Goal: Task Accomplishment & Management: Complete application form

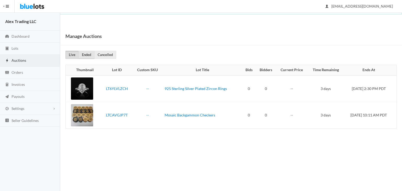
click at [90, 52] on link "Ended" at bounding box center [86, 55] width 16 height 8
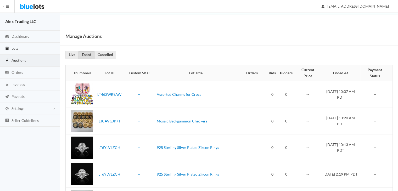
click at [29, 49] on link "Lots" at bounding box center [30, 49] width 60 height 12
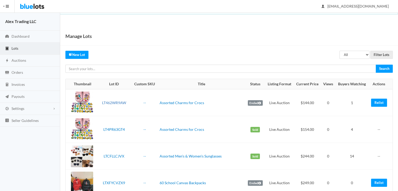
click at [119, 101] on link "LT462WR9AW" at bounding box center [114, 102] width 24 height 4
click at [376, 101] on link "Relist" at bounding box center [379, 103] width 16 height 8
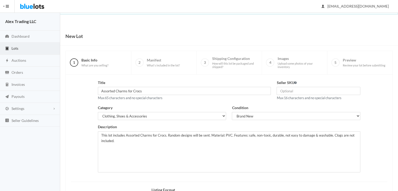
scroll to position [70, 0]
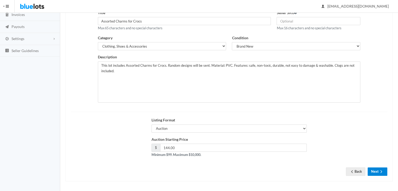
click at [373, 169] on button "Next" at bounding box center [377, 171] width 20 height 8
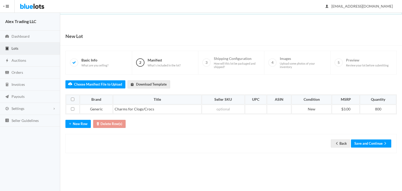
click at [379, 147] on div "Back Save and Continue" at bounding box center [230, 143] width 331 height 19
click at [377, 146] on button "Save and Continue" at bounding box center [371, 143] width 40 height 8
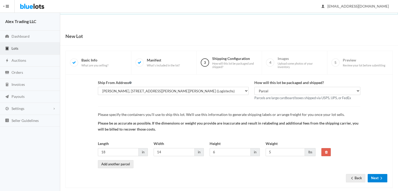
click at [372, 179] on button "Next" at bounding box center [377, 178] width 20 height 8
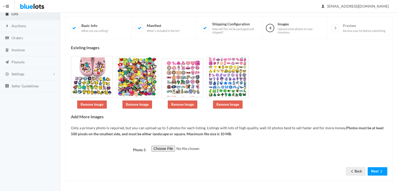
click at [397, 156] on html "Bluelots is for sale. If you are interested in purchasing the business, please …" at bounding box center [199, 60] width 398 height 191
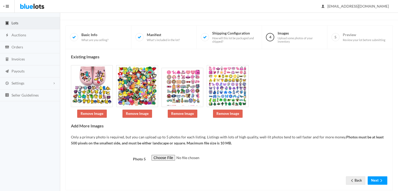
scroll to position [35, 0]
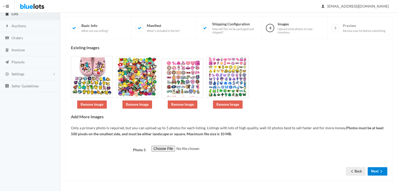
click at [382, 170] on icon "arrow forward" at bounding box center [380, 171] width 5 height 4
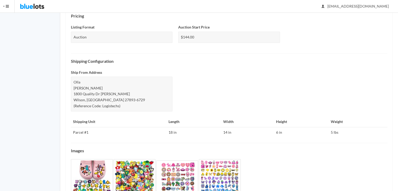
scroll to position [200, 0]
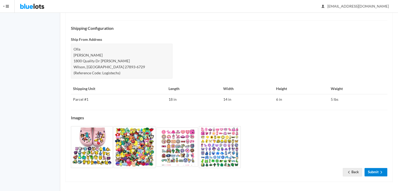
click at [379, 168] on link "Submit" at bounding box center [375, 172] width 23 height 8
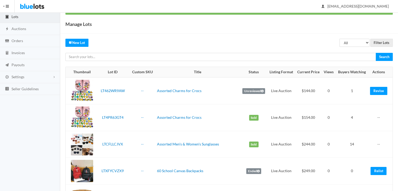
scroll to position [27, 0]
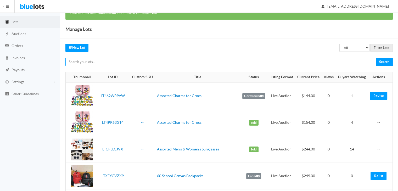
click at [155, 65] on input "text" at bounding box center [220, 62] width 310 height 8
type input "KIDS"
click at [375, 58] on input "Search" at bounding box center [383, 62] width 17 height 8
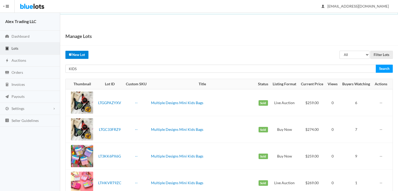
click at [84, 52] on link "New Lot" at bounding box center [76, 55] width 23 height 8
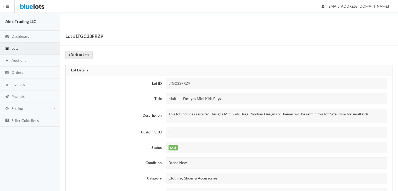
drag, startPoint x: 220, startPoint y: 99, endPoint x: 158, endPoint y: 101, distance: 61.2
click at [158, 101] on tr "Title Multiple Designs Mini Kids Bags" at bounding box center [229, 98] width 326 height 15
drag, startPoint x: 213, startPoint y: 117, endPoint x: 234, endPoint y: 84, distance: 39.0
click at [234, 84] on tbody "Lot ID LTGC33FRZ9 Title Multiple Designs Mini Kids Bags Description This lot in…" at bounding box center [229, 146] width 326 height 141
click at [230, 98] on div "Multiple Designs Mini Kids Bags" at bounding box center [276, 98] width 221 height 11
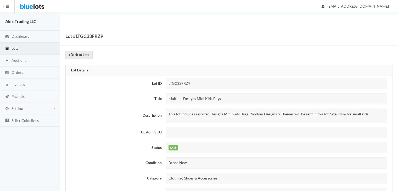
drag, startPoint x: 230, startPoint y: 100, endPoint x: 169, endPoint y: 98, distance: 61.5
click at [169, 98] on div "Multiple Designs Mini Kids Bags" at bounding box center [276, 98] width 221 height 11
copy div "Multiple Designs Mini Kids Bags"
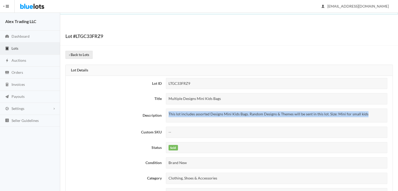
drag, startPoint x: 169, startPoint y: 112, endPoint x: 368, endPoint y: 110, distance: 199.7
click at [368, 110] on div "This lot includes assorted Designs Mini Kids Bags. Random Designs & Themes will…" at bounding box center [276, 115] width 221 height 14
copy p "This lot includes assorted Designs Mini Kids Bags. Random Designs & Themes will…"
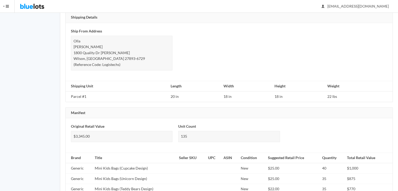
scroll to position [348, 0]
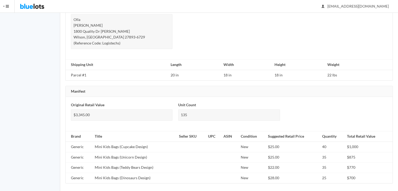
click at [81, 145] on td "Generic" at bounding box center [79, 146] width 27 height 10
copy td "Generic"
drag, startPoint x: 151, startPoint y: 145, endPoint x: 92, endPoint y: 143, distance: 59.1
click at [92, 143] on tr "Generic Mini Kids Bags (Cupcake Design) New $25.00 40 $1,000" at bounding box center [229, 146] width 326 height 10
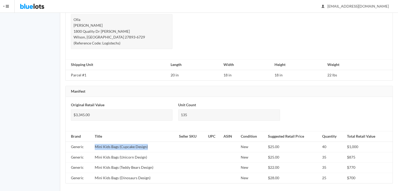
copy tr "Mini Kids Bags (Cupcake Design)"
click at [242, 145] on td "New" at bounding box center [251, 146] width 27 height 10
copy td "New"
drag, startPoint x: 148, startPoint y: 144, endPoint x: 94, endPoint y: 139, distance: 54.8
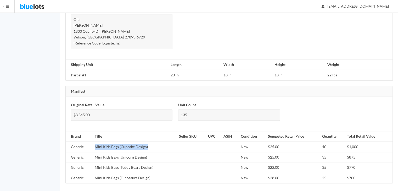
click at [94, 141] on td "Mini Kids Bags (Cupcake Design)" at bounding box center [135, 146] width 84 height 10
copy td "Mini Kids Bags (Cupcake Design)"
drag, startPoint x: 146, startPoint y: 154, endPoint x: 94, endPoint y: 154, distance: 52.0
click at [94, 154] on td "Mini Kids Bags (Unicorn Design)" at bounding box center [135, 157] width 84 height 10
copy td "Mini Kids Bags (Unicorn Design)"
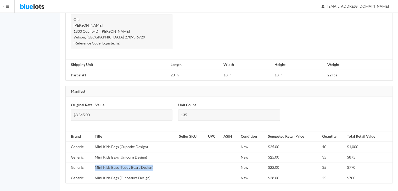
drag, startPoint x: 153, startPoint y: 165, endPoint x: 94, endPoint y: 166, distance: 59.3
click at [94, 166] on td "Mini Kids Bags (Teddy Bears Design)" at bounding box center [135, 167] width 84 height 10
copy td "Mini Kids Bags (Teddy Bears Design)"
drag, startPoint x: 153, startPoint y: 175, endPoint x: 92, endPoint y: 179, distance: 61.3
click at [92, 179] on tr "Generic Mini Kids Bags (Dinosaurs Design) New $28.00 25 $700" at bounding box center [229, 178] width 326 height 10
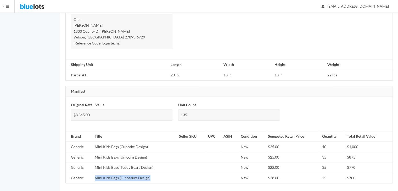
copy tr "Mini Kids Bags (Dinosaurs Design)"
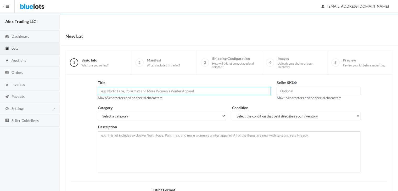
paste input "Multiple Designs Mini Kids Bags"
click at [166, 92] on input "Multiple Designs Mini Kids Bags" at bounding box center [184, 91] width 173 height 8
type input "Multiple Designs Mini Kids Bags"
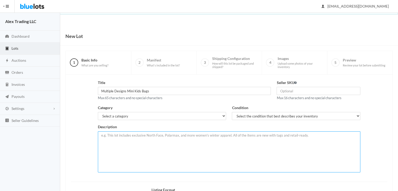
paste textarea "This lot includes assorted Designs Mini Kids Bags. Random Designs & Themes will…"
click at [158, 138] on textarea "This lot includes assorted Designs Mini Kids Bags. Random Designs & Themes will…" at bounding box center [229, 151] width 262 height 41
type textarea "This lot includes assorted Designs Mini Kids Bags. Random Designs & Themes will…"
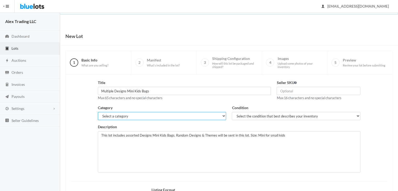
click at [165, 114] on select "Select a category Electronics Clothing, Shoes & Accessories Appliances Home & G…" at bounding box center [162, 116] width 128 height 8
select select "2"
click at [98, 112] on select "Select a category Electronics Clothing, Shoes & Accessories Appliances Home & G…" at bounding box center [162, 116] width 128 height 8
click at [266, 117] on select "Select the condition that best describes your inventory Brand New Shelf Pulls C…" at bounding box center [296, 116] width 128 height 8
select select "1"
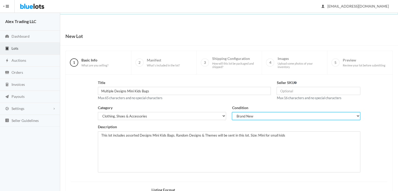
click at [232, 112] on select "Select the condition that best describes your inventory Brand New Shelf Pulls C…" at bounding box center [296, 116] width 128 height 8
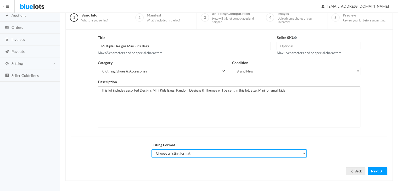
click at [188, 152] on select "Choose a listing format Auction Buy Now" at bounding box center [228, 153] width 155 height 8
select select "true"
click at [151, 149] on select "Choose a listing format Auction Buy Now" at bounding box center [228, 153] width 155 height 8
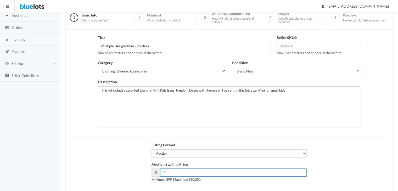
click at [185, 172] on input "number" at bounding box center [233, 172] width 147 height 8
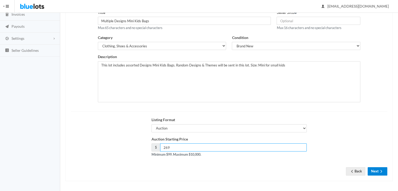
type input "269"
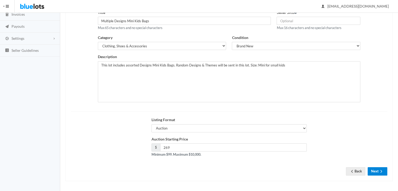
click at [383, 168] on button "Next" at bounding box center [377, 171] width 20 height 8
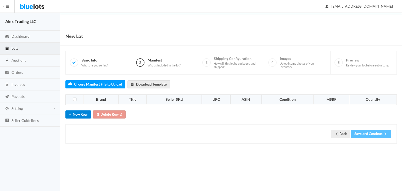
click at [82, 111] on button "New Row" at bounding box center [77, 114] width 25 height 8
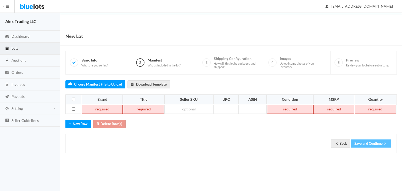
click at [97, 105] on td at bounding box center [102, 109] width 41 height 9
paste td
click at [152, 108] on table "Brand Title Seller SKU UPC ASIN Condition MSRP Quantity Generic" at bounding box center [230, 104] width 331 height 20
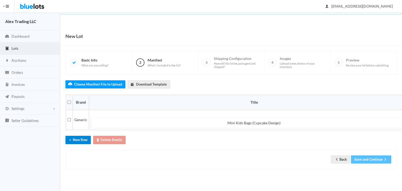
click at [88, 139] on button "New Row" at bounding box center [77, 140] width 25 height 8
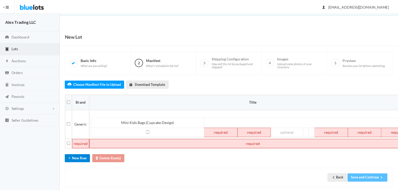
scroll to position [6, 20]
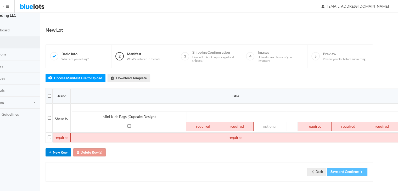
click at [63, 153] on button "New Row" at bounding box center [57, 152] width 25 height 8
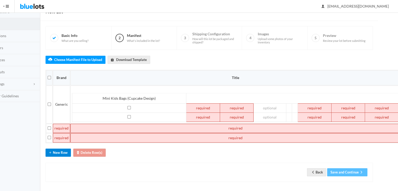
click at [63, 153] on button "New Row" at bounding box center [57, 152] width 25 height 8
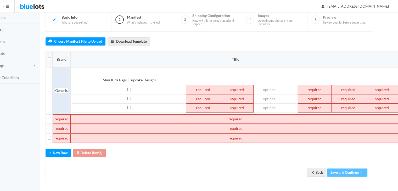
click at [61, 88] on span "Generic" at bounding box center [61, 90] width 13 height 4
copy span "Generic"
click at [62, 116] on td at bounding box center [61, 118] width 17 height 9
paste td
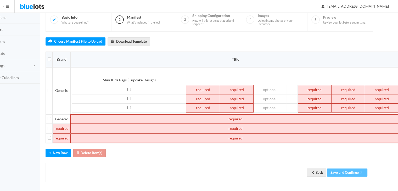
paste td
click at [62, 126] on td at bounding box center [61, 128] width 17 height 9
paste td
click at [61, 135] on td "Generic" at bounding box center [61, 137] width 16 height 9
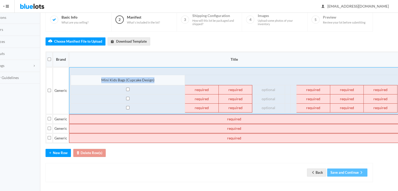
drag, startPoint x: 161, startPoint y: 78, endPoint x: 86, endPoint y: 82, distance: 75.6
click at [86, 82] on td "Mini Kids Bags (Cupcake Design)" at bounding box center [128, 80] width 114 height 10
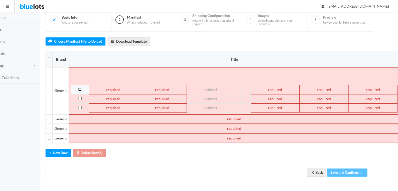
click at [78, 88] on input "checkbox" at bounding box center [79, 89] width 3 height 3
checkbox input "true"
click at [78, 97] on input "checkbox" at bounding box center [79, 98] width 3 height 3
checkbox input "true"
click at [91, 152] on button "Delete Row(s)" at bounding box center [89, 153] width 32 height 8
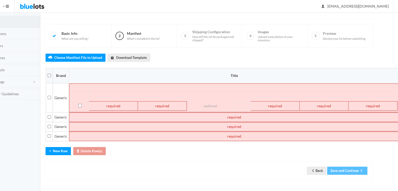
scroll to position [25, 20]
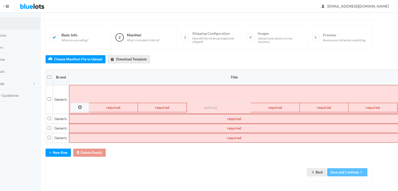
click at [78, 105] on input "checkbox" at bounding box center [79, 106] width 3 height 3
checkbox input "true"
click at [90, 151] on button "Delete Row(s)" at bounding box center [89, 152] width 32 height 8
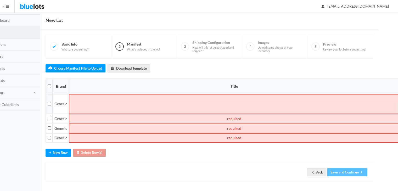
click at [49, 104] on td at bounding box center [49, 104] width 7 height 20
click at [49, 104] on input "checkbox" at bounding box center [49, 103] width 3 height 3
checkbox input "true"
click at [84, 153] on button "Delete Row(s)" at bounding box center [89, 152] width 32 height 8
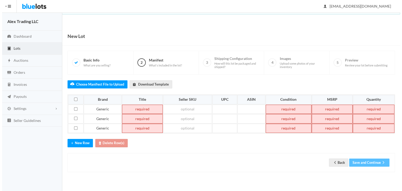
scroll to position [0, 0]
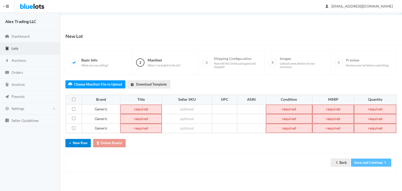
click at [79, 144] on button "New Row" at bounding box center [77, 143] width 25 height 8
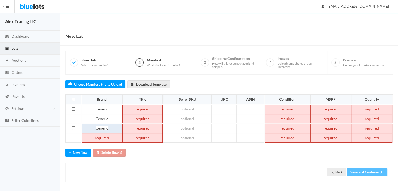
click at [102, 128] on span "Generic" at bounding box center [101, 128] width 13 height 4
copy span "Generic"
paste td
click at [102, 137] on td at bounding box center [102, 137] width 41 height 9
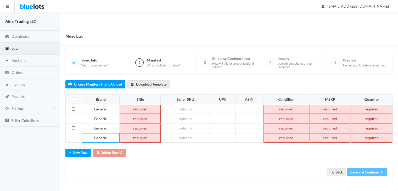
click at [282, 111] on td at bounding box center [286, 109] width 46 height 9
paste td
click at [282, 120] on td at bounding box center [286, 118] width 46 height 9
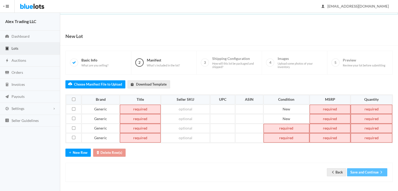
click at [282, 124] on td at bounding box center [286, 128] width 46 height 9
paste td
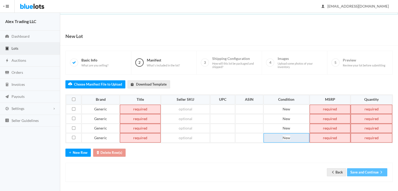
click at [284, 136] on td "New" at bounding box center [286, 137] width 46 height 9
click at [318, 107] on td at bounding box center [329, 109] width 41 height 9
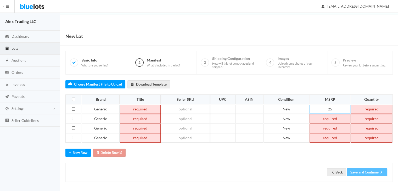
click at [322, 118] on td at bounding box center [329, 118] width 41 height 9
click at [326, 125] on td at bounding box center [329, 128] width 41 height 9
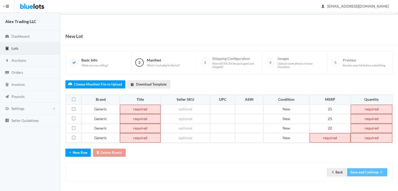
click at [330, 133] on td at bounding box center [329, 137] width 41 height 9
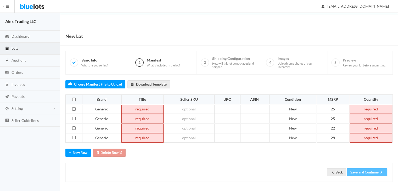
click at [365, 108] on td at bounding box center [370, 109] width 43 height 9
click at [369, 117] on td at bounding box center [370, 118] width 43 height 9
click at [373, 126] on td at bounding box center [370, 128] width 43 height 9
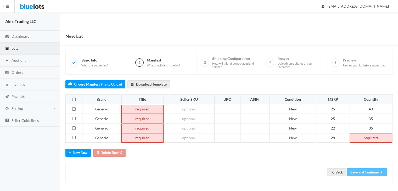
click at [366, 135] on td at bounding box center [370, 137] width 43 height 9
paste td
click at [138, 108] on td at bounding box center [142, 109] width 42 height 9
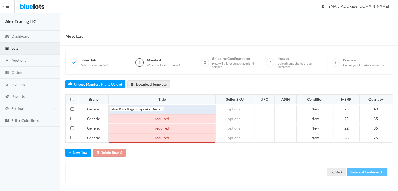
click at [154, 113] on td "Mini Kids Bags (Cupcake Design)" at bounding box center [162, 109] width 106 height 9
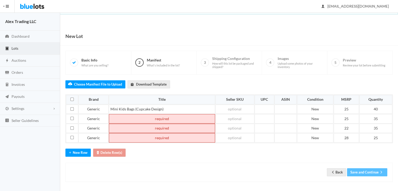
click at [151, 122] on td at bounding box center [162, 118] width 106 height 9
paste td
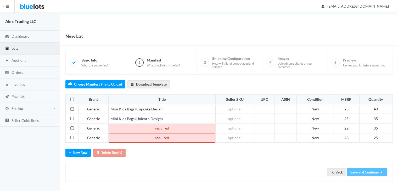
click at [142, 126] on td at bounding box center [162, 128] width 106 height 9
paste td
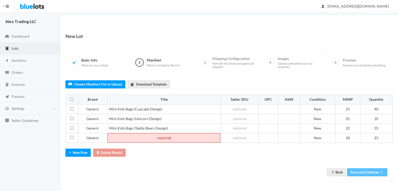
paste td
click at [144, 137] on td at bounding box center [163, 137] width 113 height 9
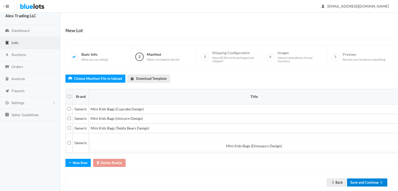
click at [358, 180] on button "Save and Continue" at bounding box center [367, 182] width 40 height 8
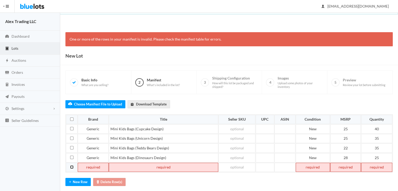
click at [72, 165] on input "checkbox" at bounding box center [71, 166] width 3 height 3
checkbox input "true"
click at [100, 182] on button "Delete Row(s)" at bounding box center [109, 182] width 32 height 8
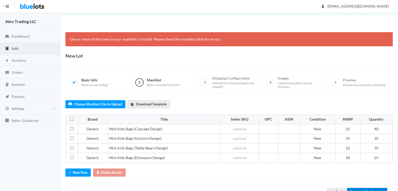
click at [361, 189] on button "Save and Continue" at bounding box center [367, 192] width 40 height 8
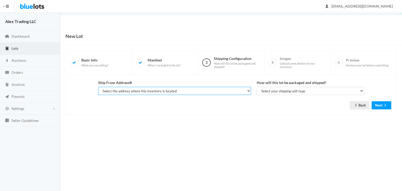
click at [215, 92] on select "Select the address where this inventory is located [PERSON_NAME], [STREET_ADDRE…" at bounding box center [174, 91] width 153 height 8
select select "23342"
click at [98, 87] on select "Select the address where this inventory is located [PERSON_NAME], [STREET_ADDRE…" at bounding box center [174, 91] width 153 height 8
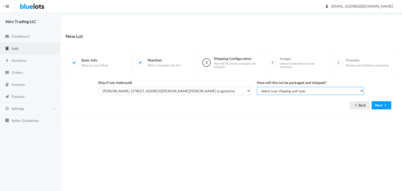
click at [285, 92] on select "Select your shipping unit type Parcel Pallet Truckload" at bounding box center [309, 91] width 107 height 8
select select "parcel"
click at [256, 87] on select "Select your shipping unit type Parcel Pallet Truckload" at bounding box center [309, 91] width 107 height 8
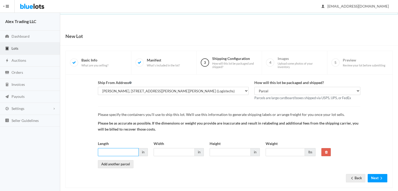
click at [106, 154] on input "Length" at bounding box center [118, 152] width 41 height 8
type input "18"
type input "20"
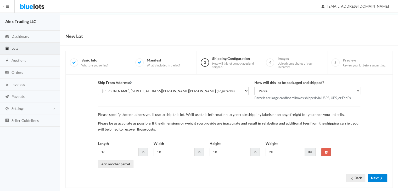
click at [380, 178] on icon "arrow forward" at bounding box center [380, 178] width 5 height 4
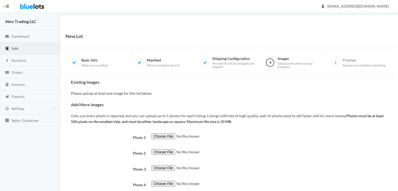
scroll to position [43, 0]
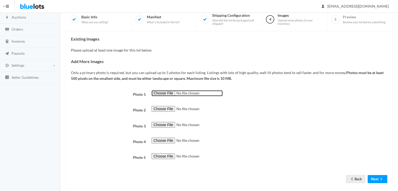
click at [168, 92] on input "file" at bounding box center [186, 93] width 71 height 6
type input "C:\fakepath\161dd6ff3338d3a843477efc68babd80.jpg"
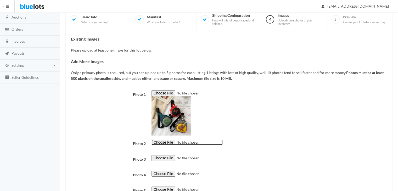
click at [167, 140] on input "file" at bounding box center [186, 142] width 71 height 6
click at [171, 140] on input "file" at bounding box center [186, 142] width 71 height 6
type input "C:\fakepath\IMG_4658.JPG"
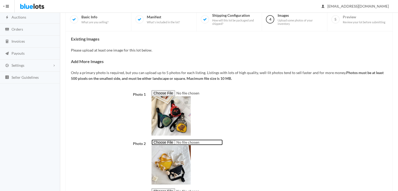
scroll to position [118, 0]
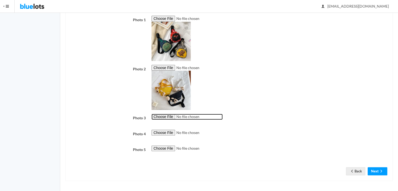
click at [156, 116] on input "file" at bounding box center [186, 117] width 71 height 6
type input "C:\fakepath\IMG_4659.JPG"
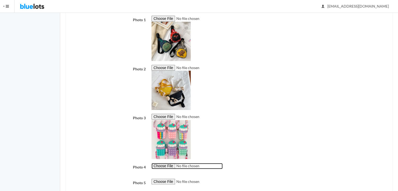
click at [170, 165] on input "file" at bounding box center [186, 166] width 71 height 6
type input "C:\fakepath\IMG_4662.JPG"
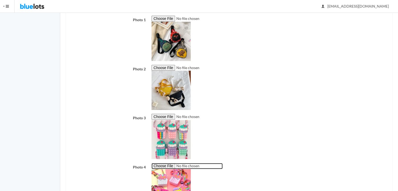
scroll to position [184, 0]
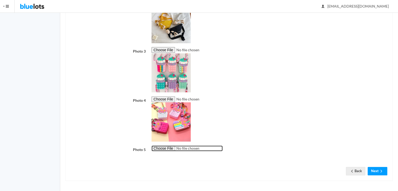
click at [168, 149] on input "file" at bounding box center [186, 148] width 71 height 6
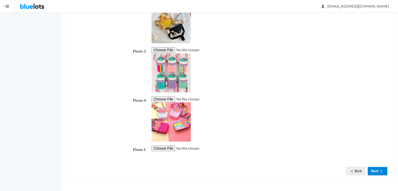
click at [374, 171] on button "Next" at bounding box center [377, 171] width 20 height 8
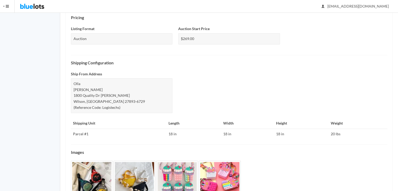
scroll to position [200, 0]
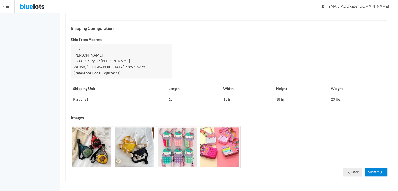
click at [372, 170] on link "Submit" at bounding box center [375, 172] width 23 height 8
